Goal: Navigation & Orientation: Find specific page/section

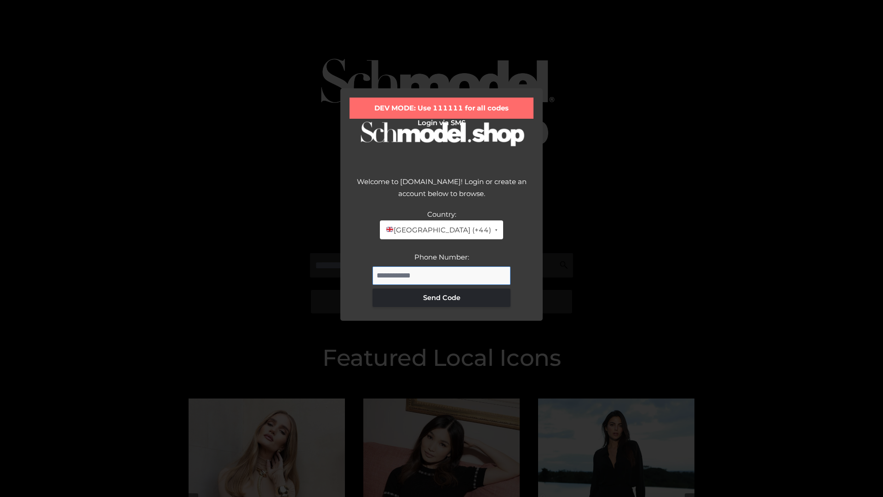
click at [442, 275] on input "Phone Number:" at bounding box center [442, 275] width 138 height 18
type input "**********"
click at [442, 297] on button "Send Code" at bounding box center [442, 298] width 138 height 18
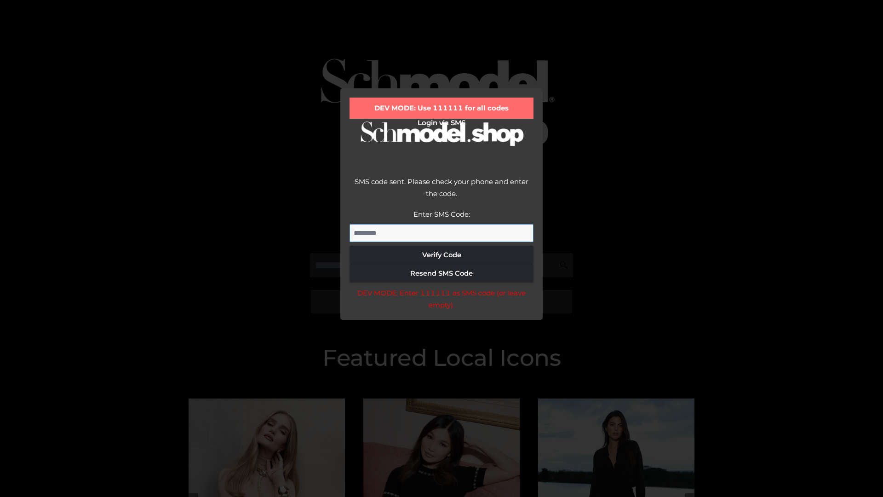
click at [442, 233] on input "Enter SMS Code:" at bounding box center [442, 233] width 184 height 18
type input "******"
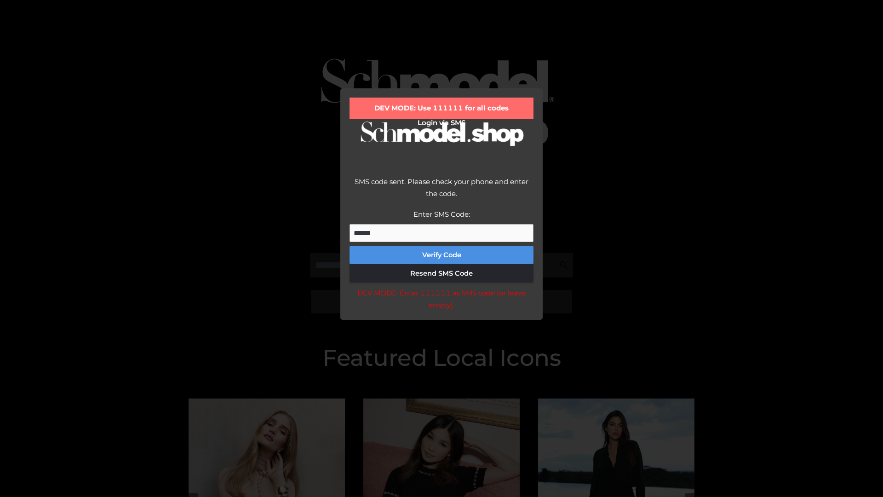
click at [442, 255] on button "Verify Code" at bounding box center [442, 255] width 184 height 18
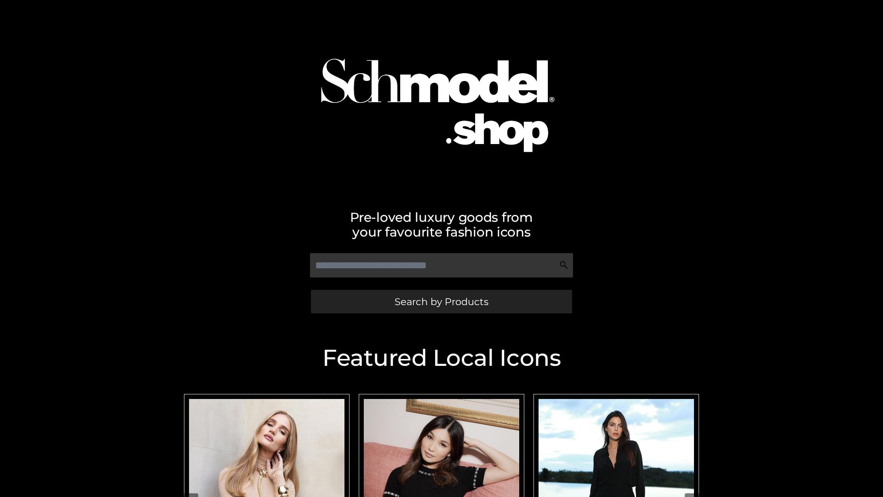
click at [441, 301] on span "Search by Products" at bounding box center [442, 302] width 94 height 10
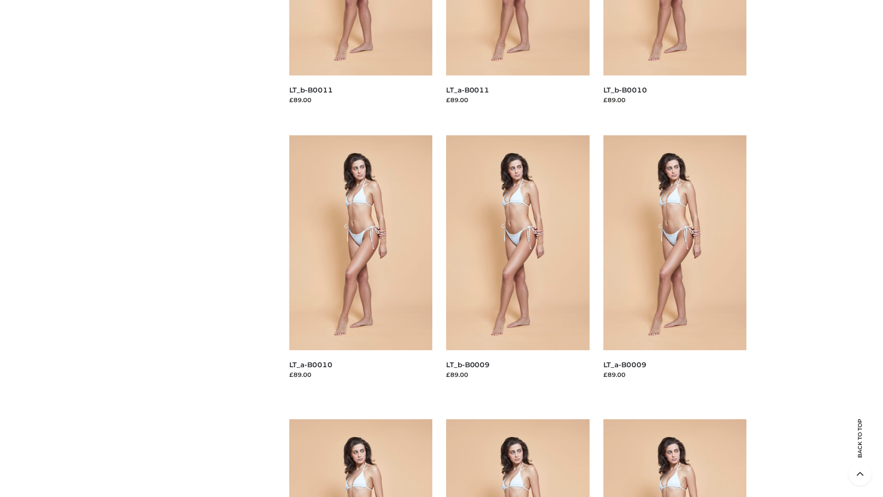
scroll to position [2426, 0]
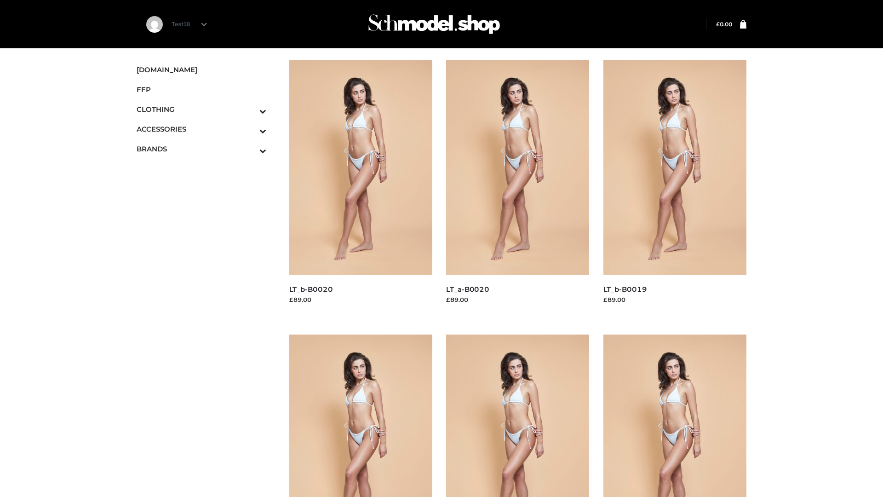
scroll to position [749, 0]
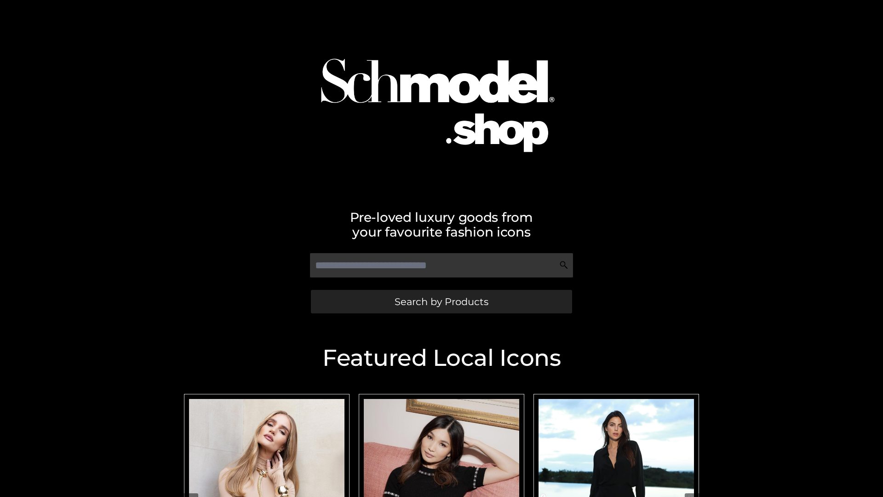
click at [441, 301] on span "Search by Products" at bounding box center [442, 302] width 94 height 10
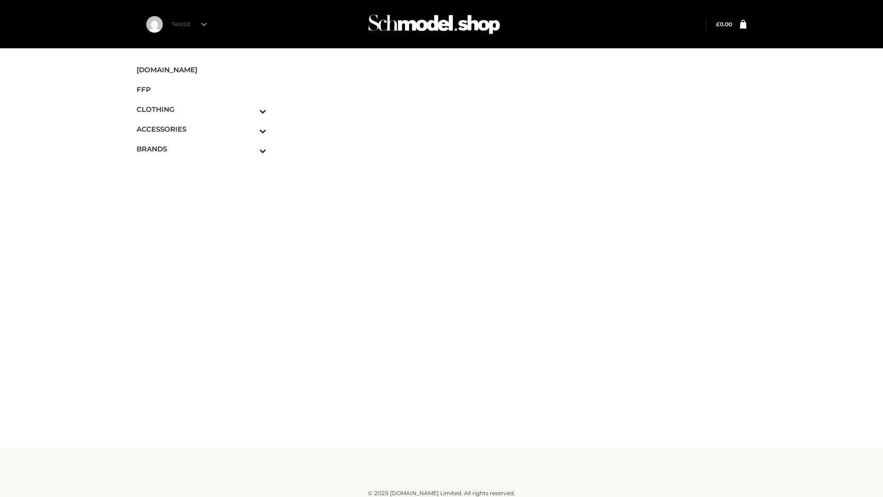
scroll to position [6, 0]
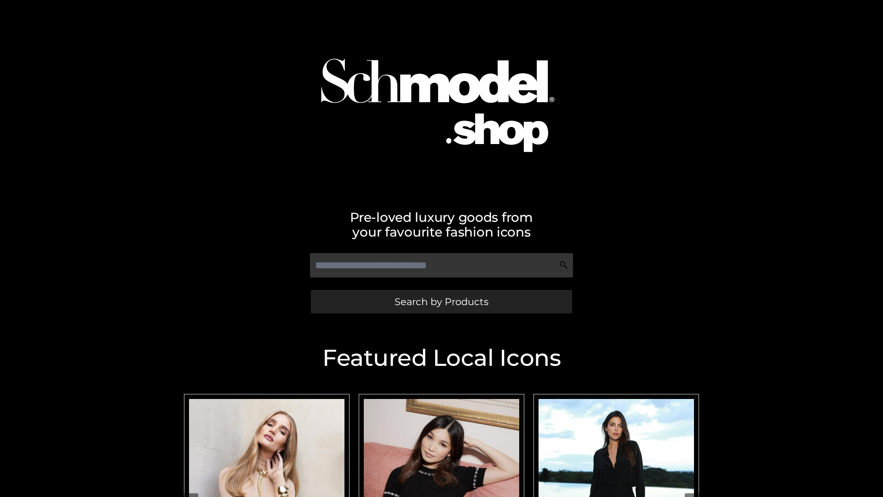
click at [441, 301] on span "Search by Products" at bounding box center [442, 302] width 94 height 10
